Goal: Book appointment/travel/reservation

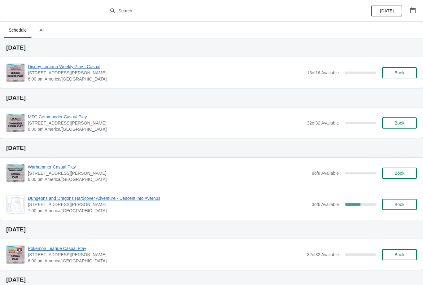
click at [404, 68] on button "Book" at bounding box center [399, 72] width 35 height 11
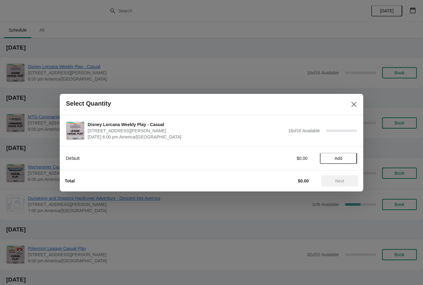
click at [342, 161] on button "Add" at bounding box center [338, 158] width 37 height 11
click at [352, 157] on icon at bounding box center [349, 158] width 7 height 7
click at [349, 157] on icon at bounding box center [349, 158] width 2 height 2
click at [351, 160] on icon at bounding box center [349, 158] width 7 height 7
click at [348, 160] on icon at bounding box center [349, 158] width 7 height 7
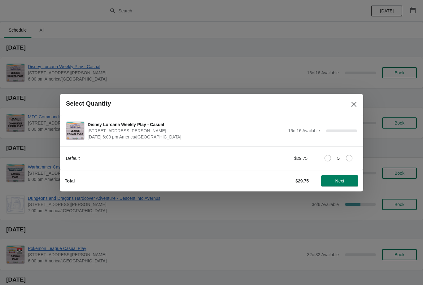
click at [342, 184] on button "Next" at bounding box center [339, 180] width 37 height 11
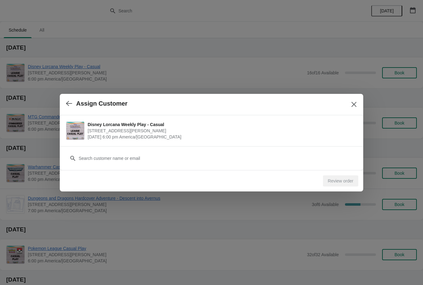
click at [302, 173] on div "Review order" at bounding box center [210, 180] width 296 height 14
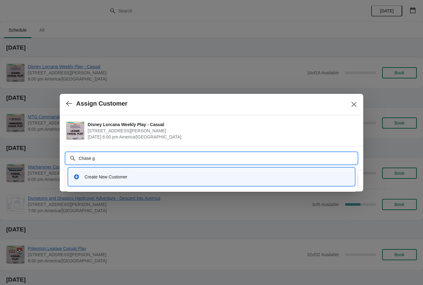
type input "Chase gr"
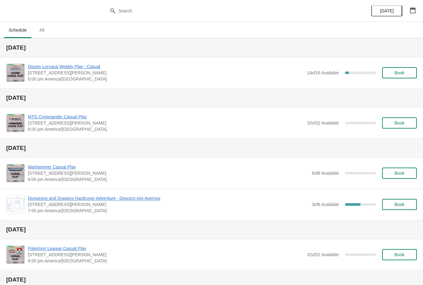
click at [410, 76] on button "Book" at bounding box center [399, 72] width 35 height 11
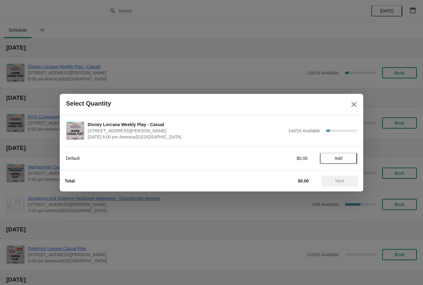
click at [346, 161] on button "Add" at bounding box center [338, 158] width 37 height 11
click at [346, 160] on icon at bounding box center [349, 158] width 7 height 7
click at [351, 158] on icon at bounding box center [349, 158] width 7 height 7
click at [342, 183] on span "Next" at bounding box center [340, 181] width 9 height 5
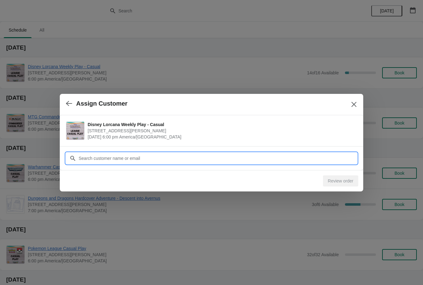
click at [315, 159] on input "Customer" at bounding box center [217, 158] width 279 height 11
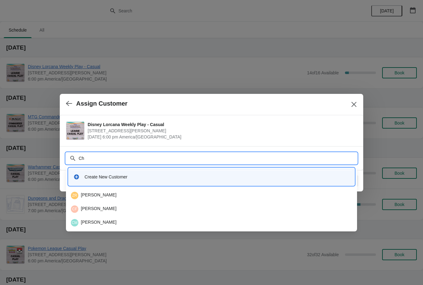
type input "Cha"
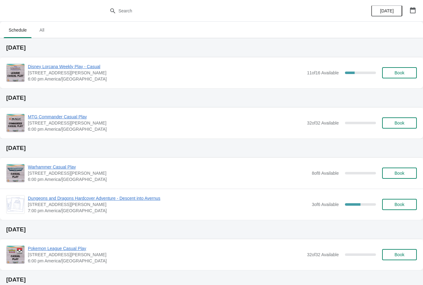
click at [396, 70] on span "Book" at bounding box center [400, 72] width 10 height 5
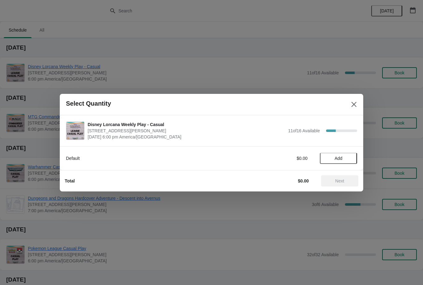
click at [343, 157] on span "Add" at bounding box center [339, 158] width 26 height 5
click at [346, 177] on button "Next" at bounding box center [339, 180] width 37 height 11
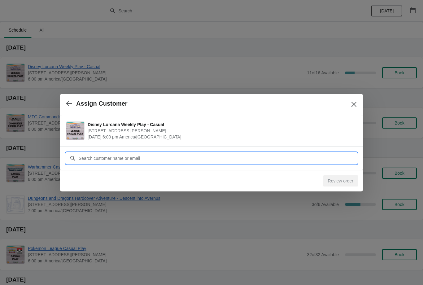
click at [305, 160] on input "Customer" at bounding box center [217, 158] width 279 height 11
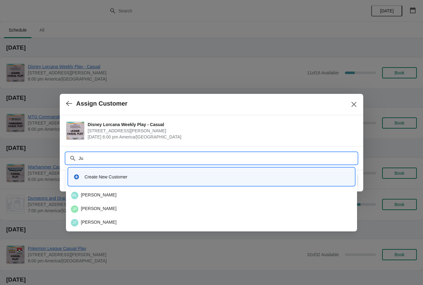
type input "[DEMOGRAPHIC_DATA]"
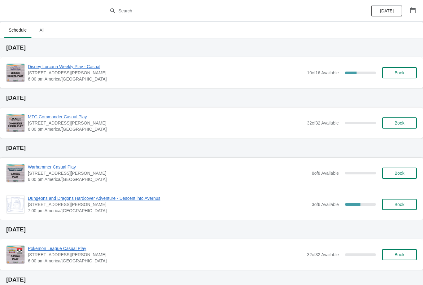
click at [406, 73] on span "Book" at bounding box center [400, 72] width 24 height 5
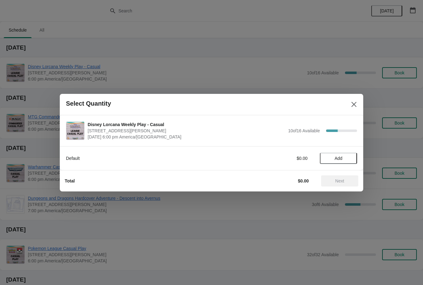
click at [349, 153] on button "Add" at bounding box center [338, 158] width 37 height 11
click at [348, 182] on span "Next" at bounding box center [339, 181] width 27 height 5
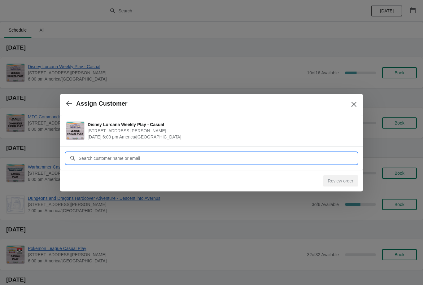
click at [262, 159] on input "Customer" at bounding box center [217, 158] width 279 height 11
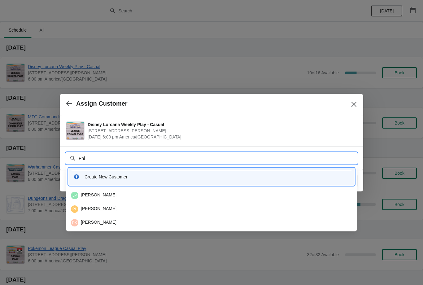
type input "Phil"
